Goal: Task Accomplishment & Management: Use online tool/utility

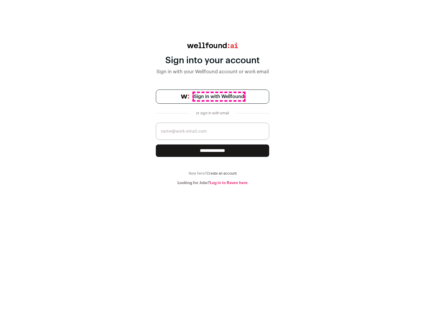
click at [219, 97] on span "Sign in with Wellfound" at bounding box center [219, 96] width 50 height 7
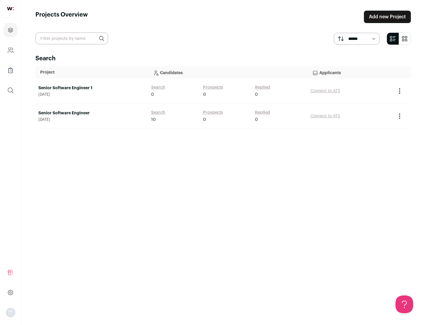
click at [92, 113] on link "Senior Software Engineer" at bounding box center [91, 113] width 107 height 6
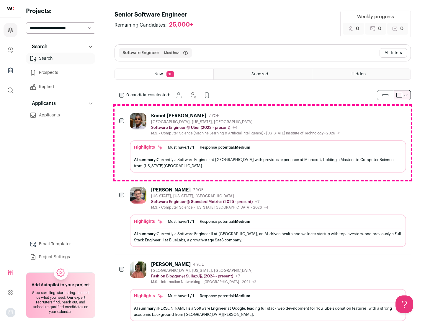
click at [263, 143] on div "Highlights Must have: 1 / 1 How many must haves have been fulfilled? | Response…" at bounding box center [268, 156] width 276 height 32
